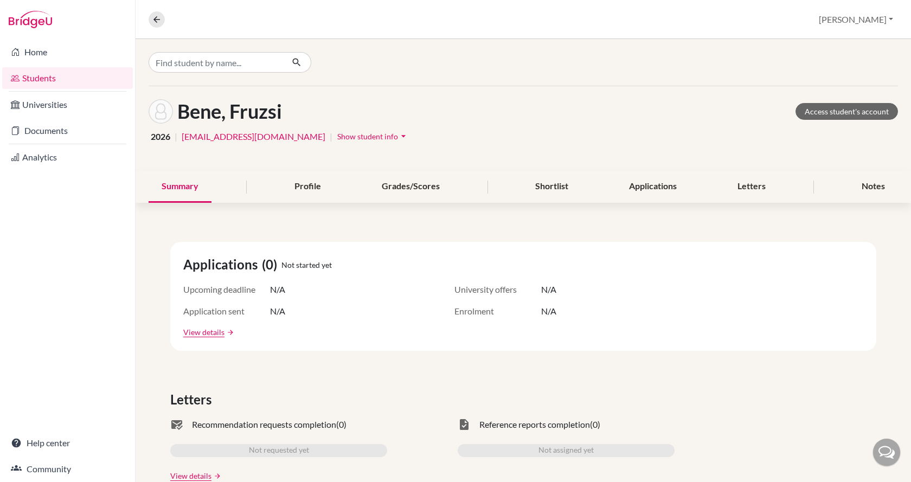
click at [79, 79] on link "Students" at bounding box center [67, 78] width 131 height 22
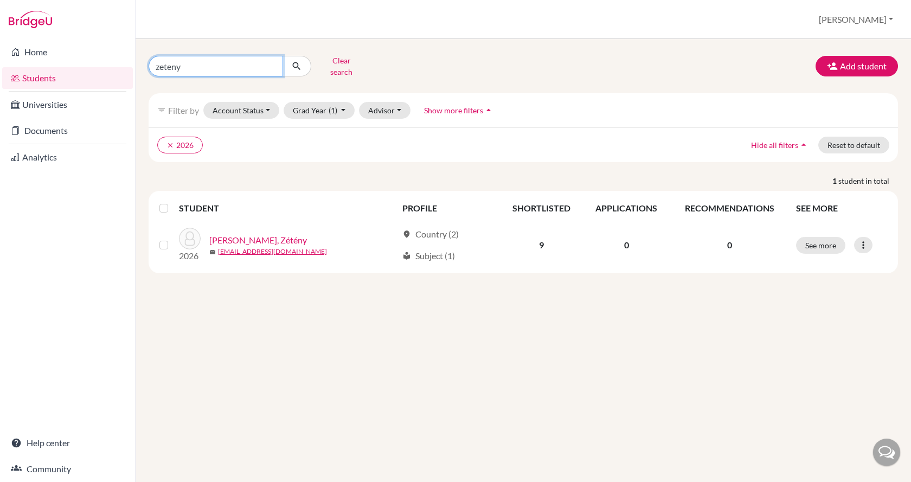
click at [214, 65] on input "zeteny" at bounding box center [216, 66] width 134 height 21
type input "z"
type input "laki"
click button "submit" at bounding box center [296, 66] width 29 height 21
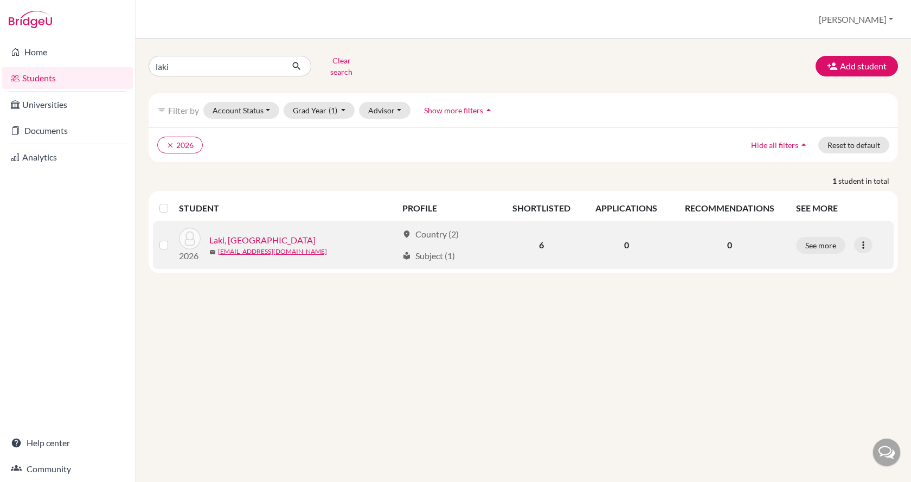
click at [236, 234] on link "Laki, Lilla" at bounding box center [262, 240] width 106 height 13
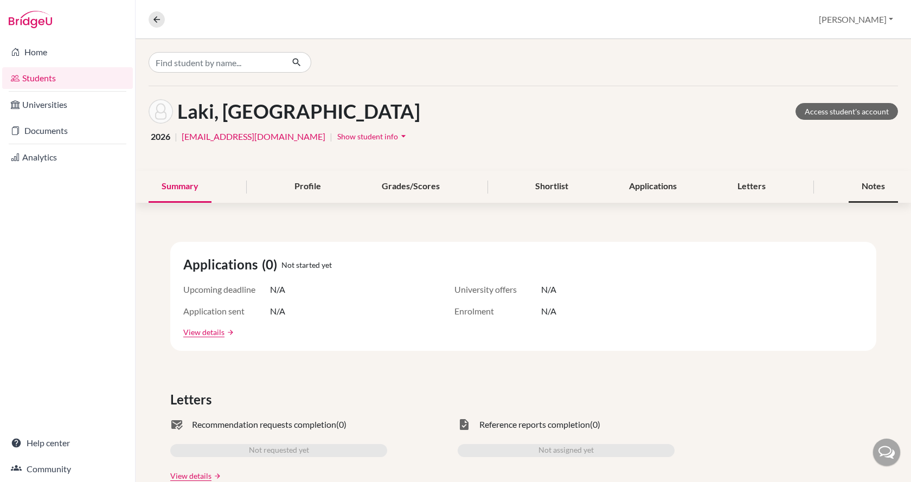
click at [853, 184] on div "Notes" at bounding box center [872, 187] width 49 height 32
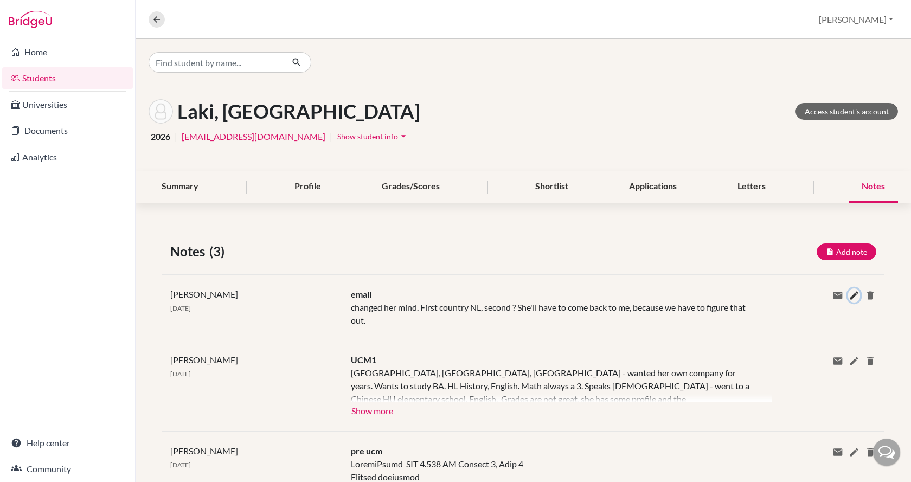
click at [848, 294] on icon at bounding box center [853, 295] width 11 height 11
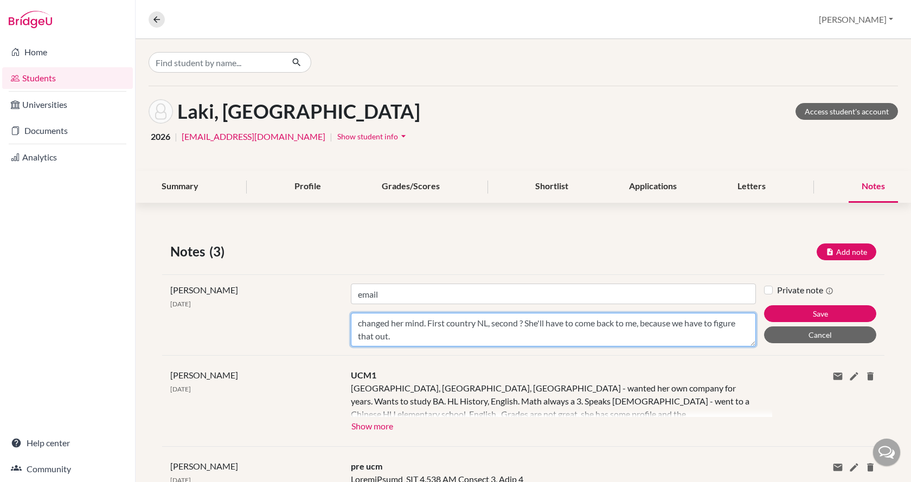
click at [524, 321] on textarea "changed her mind. First country NL, second ? She'll have to come back to me, be…" at bounding box center [553, 330] width 405 height 34
type textarea "changed her mind. First country NL, second Denmark. Allocated to Janka. Yay:)"
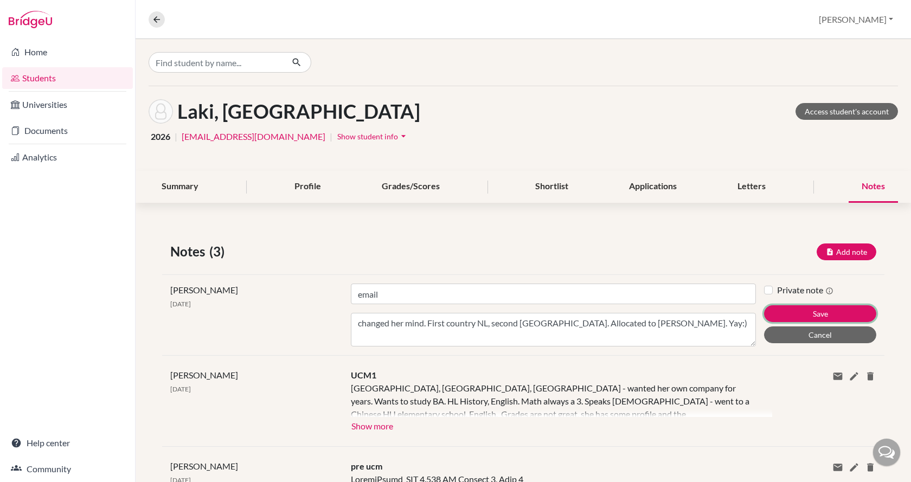
drag, startPoint x: 808, startPoint y: 312, endPoint x: 713, endPoint y: 323, distance: 96.1
click at [713, 323] on div "Jay Kiss 06 Aug 2025 Title email Content changed her mind. First country NL, se…" at bounding box center [523, 314] width 722 height 81
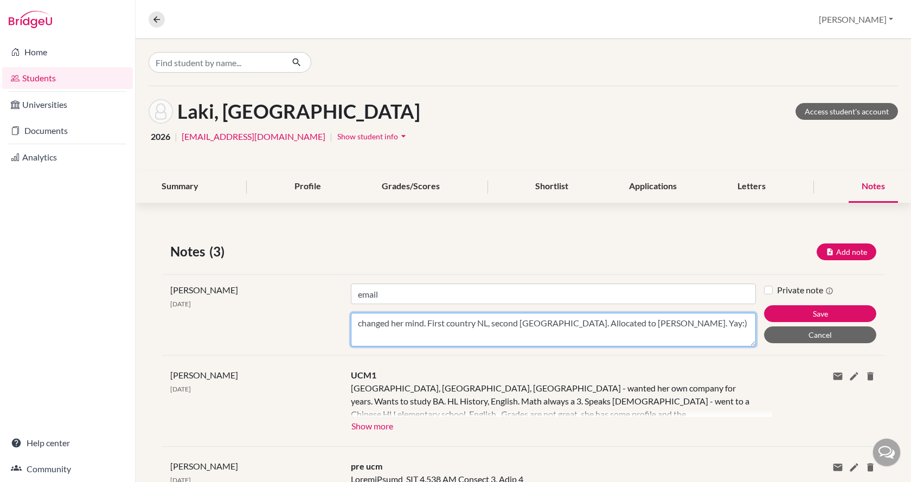
click at [713, 323] on textarea "changed her mind. First country NL, second Denmark. Allocated to Janka. Yay:)" at bounding box center [553, 330] width 405 height 34
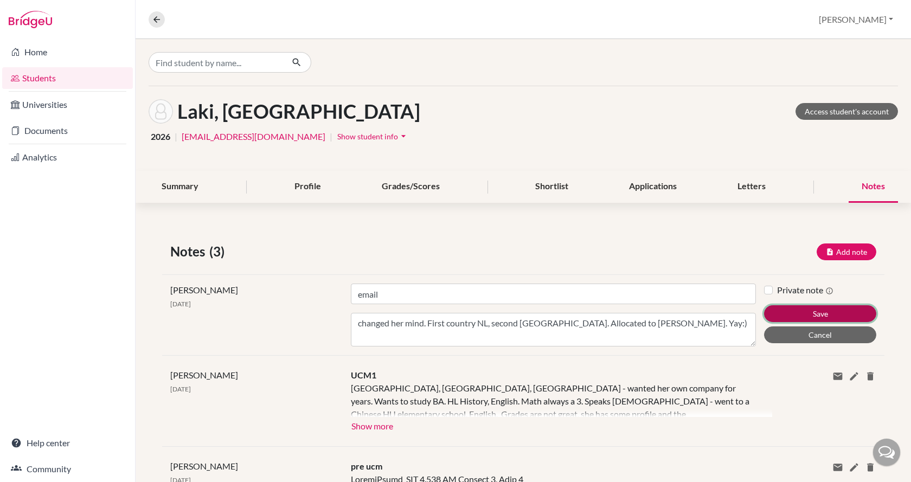
click at [795, 312] on button "Save" at bounding box center [820, 313] width 112 height 17
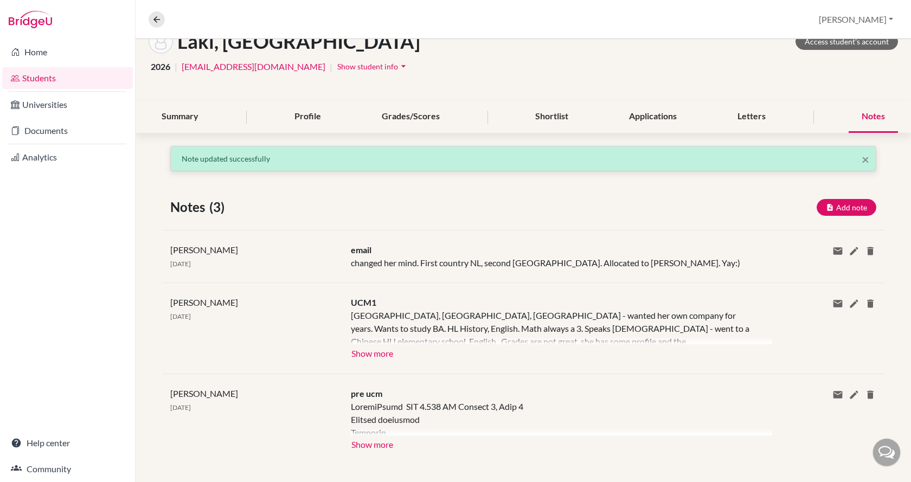
scroll to position [79, 0]
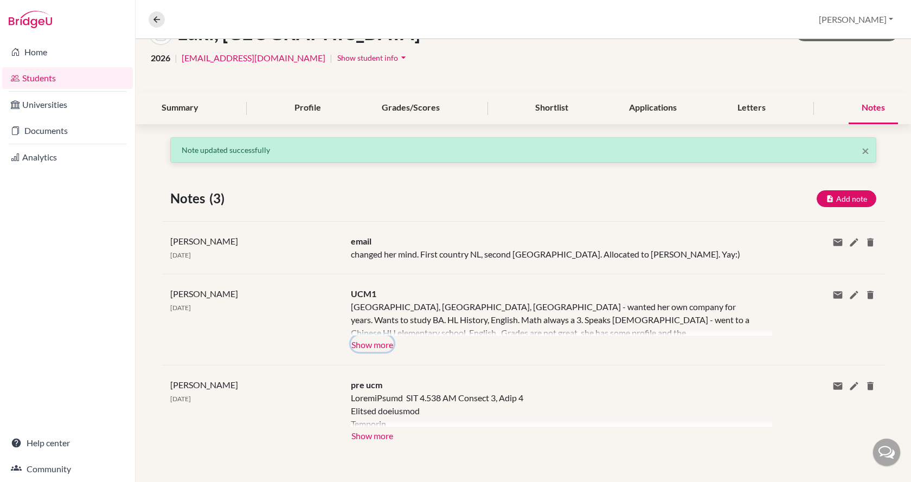
click at [371, 347] on button "Show more" at bounding box center [372, 344] width 43 height 16
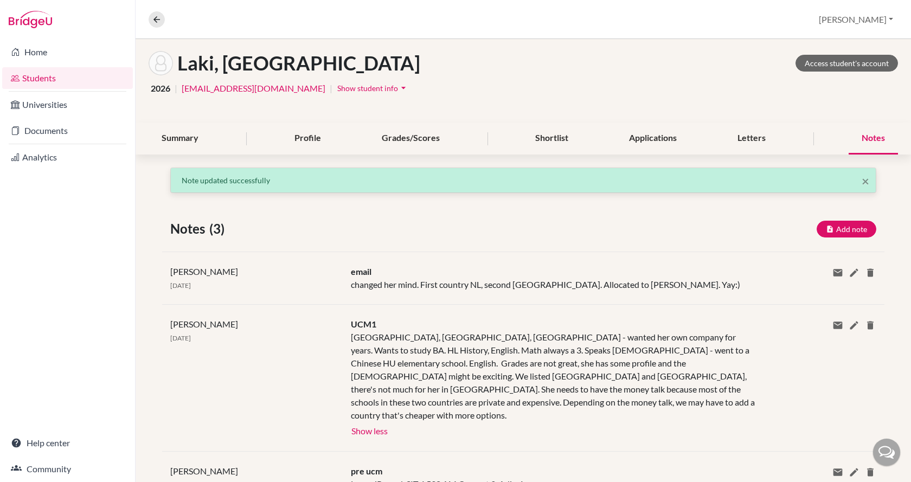
scroll to position [0, 0]
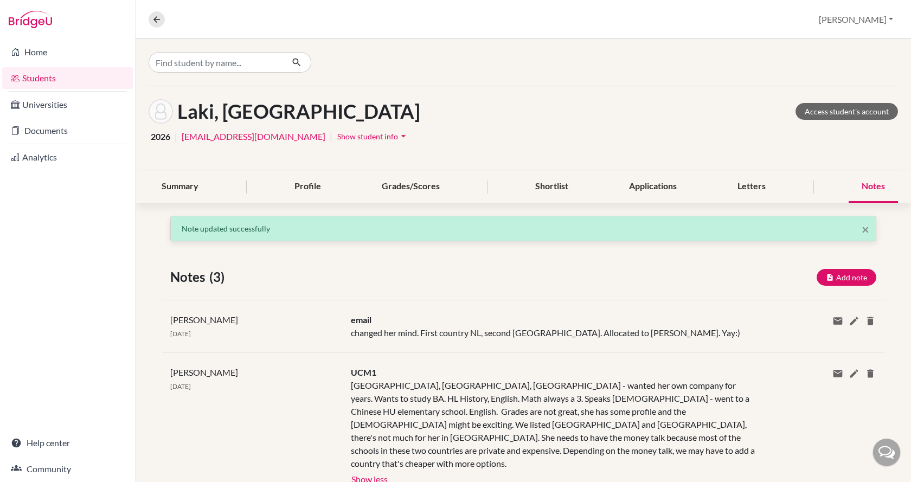
click at [337, 136] on span "Show student info" at bounding box center [367, 136] width 61 height 9
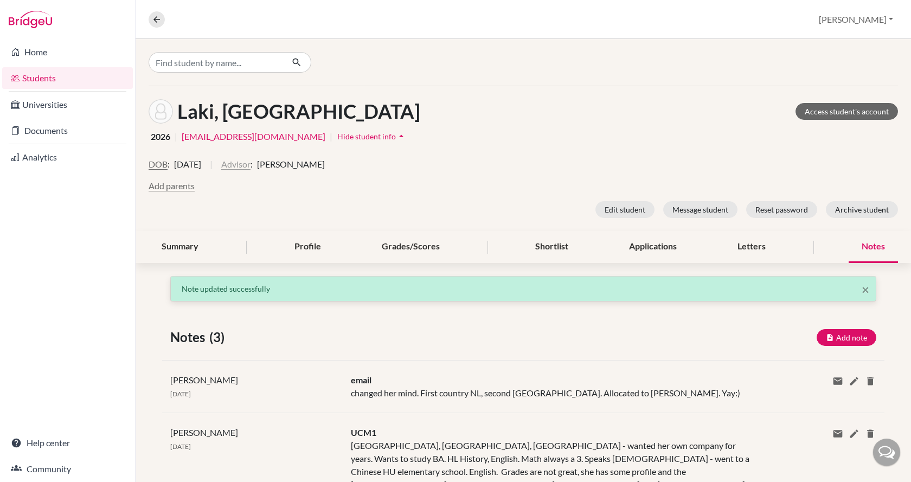
click at [250, 164] on button "Advisor" at bounding box center [235, 164] width 29 height 13
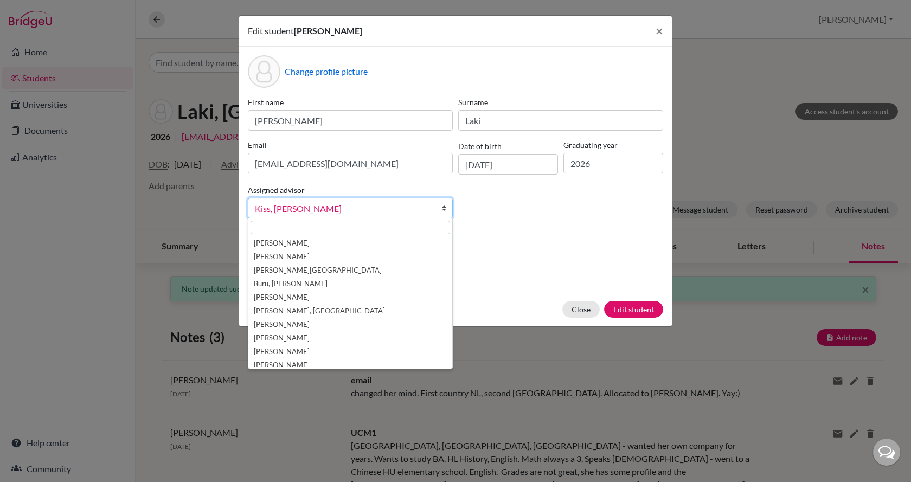
scroll to position [46, 0]
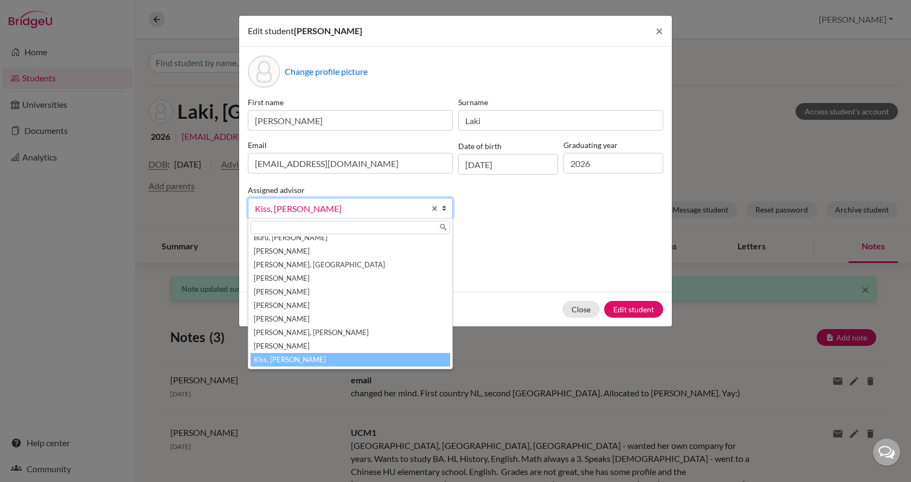
click at [360, 203] on span "Kiss, Jay" at bounding box center [340, 209] width 170 height 14
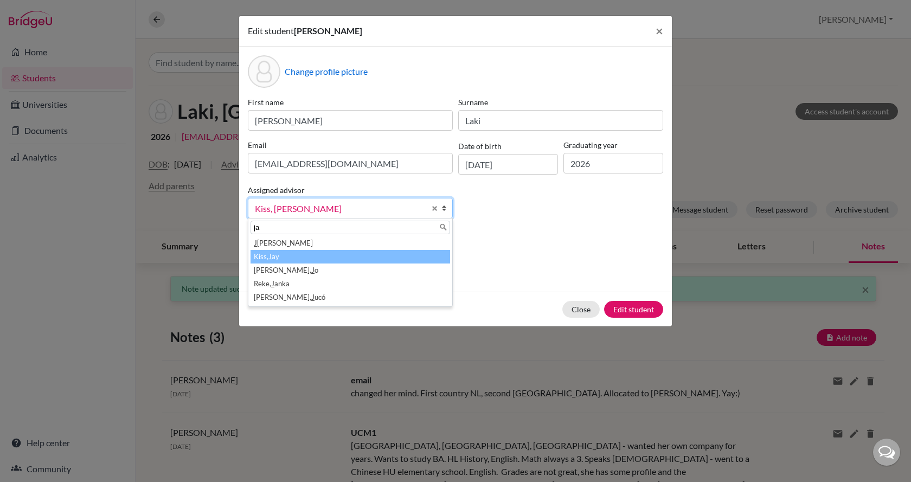
scroll to position [0, 0]
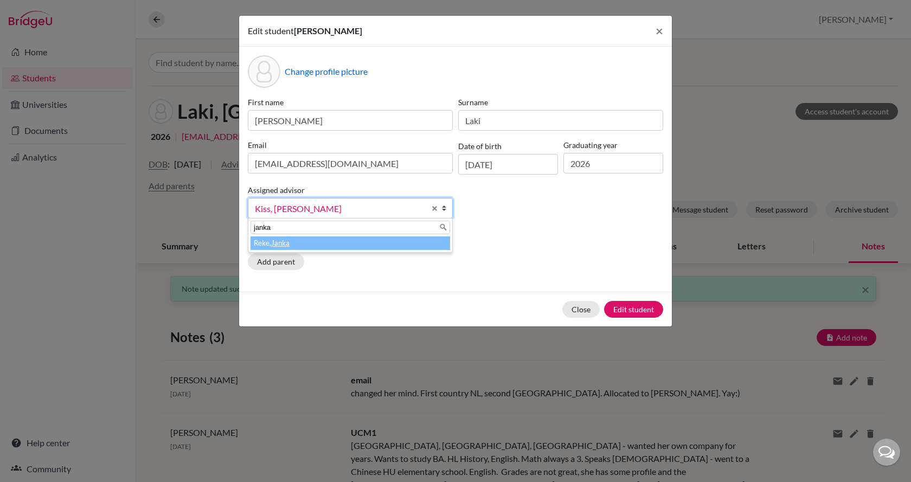
type input "janka"
click at [334, 245] on li "Reke, Janka" at bounding box center [349, 243] width 199 height 14
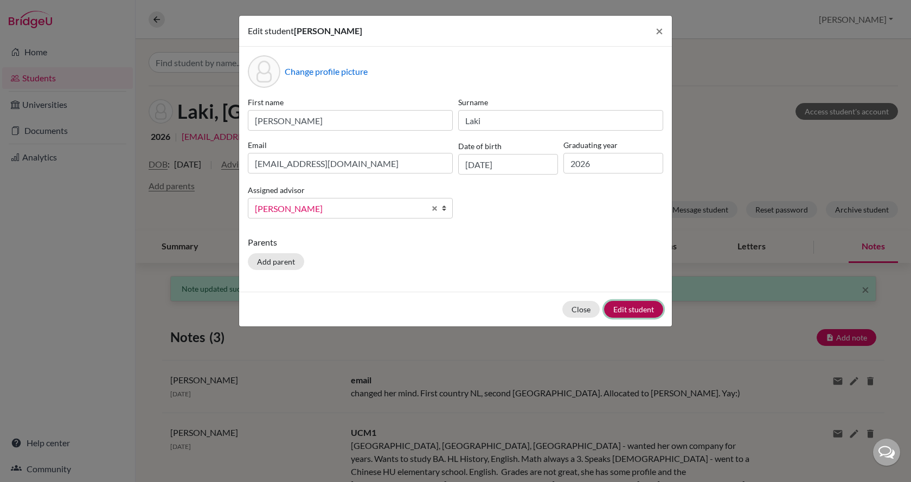
click at [645, 310] on button "Edit student" at bounding box center [633, 309] width 59 height 17
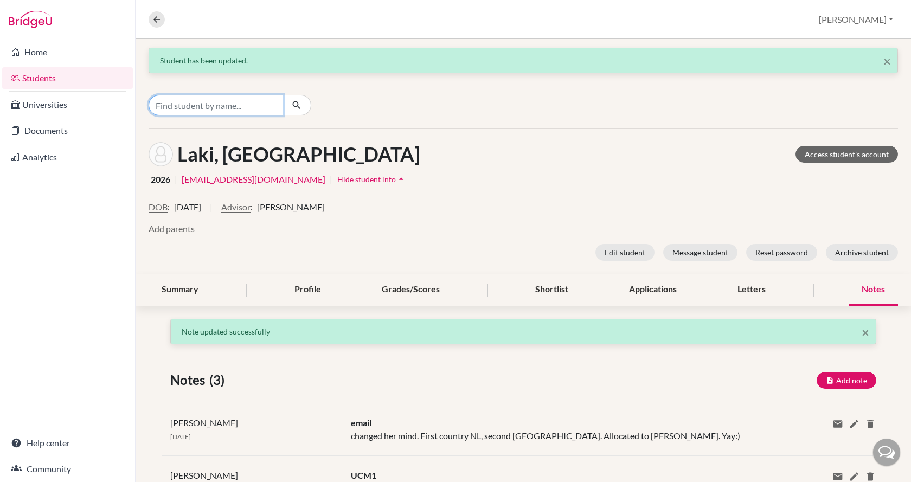
click at [197, 108] on input "Find student by name..." at bounding box center [216, 105] width 134 height 21
type input "kecskes"
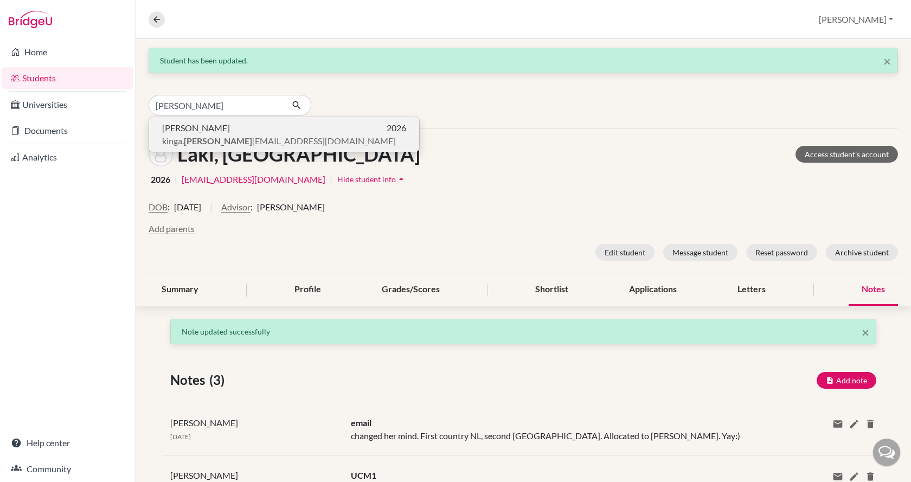
click at [198, 133] on span "Kinga Kecskés" at bounding box center [196, 127] width 68 height 13
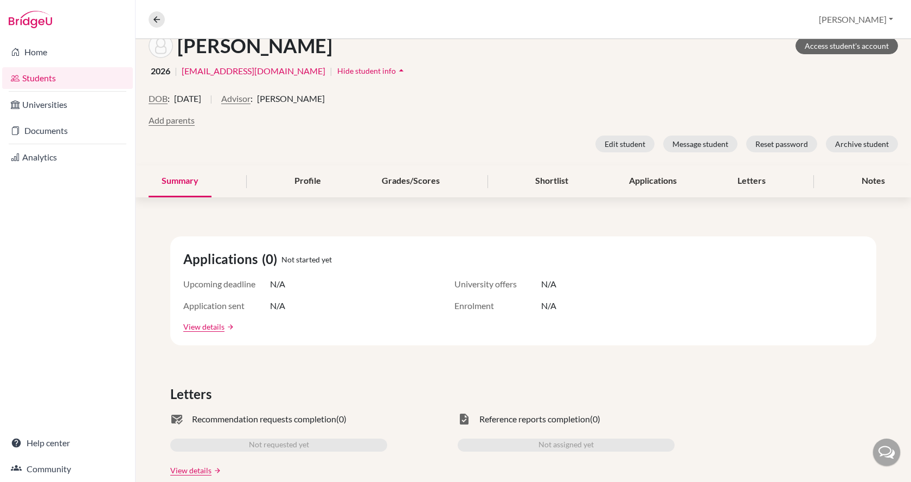
scroll to position [54, 0]
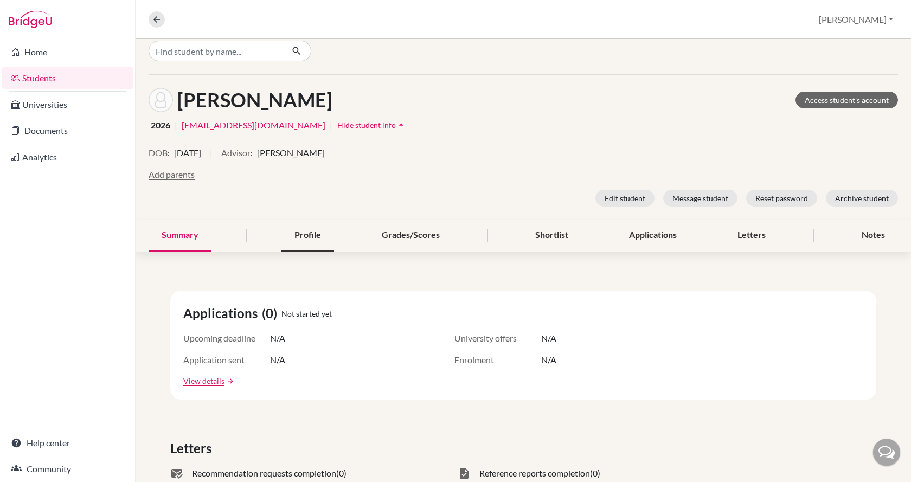
click at [321, 239] on div "Profile" at bounding box center [307, 236] width 53 height 32
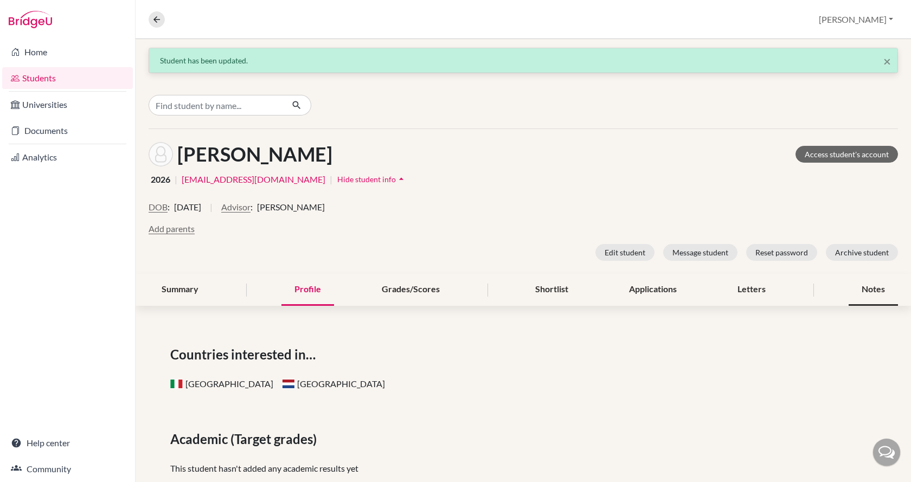
click at [879, 292] on div "Notes" at bounding box center [872, 290] width 49 height 32
